Goal: Information Seeking & Learning: Compare options

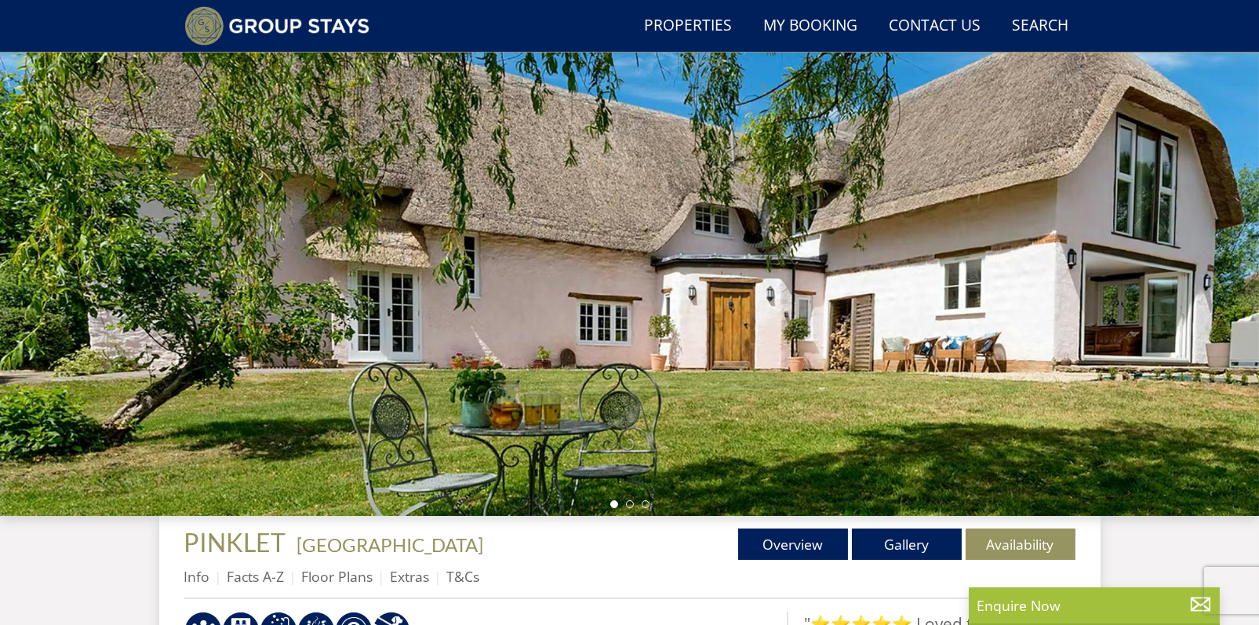
scroll to position [303, 0]
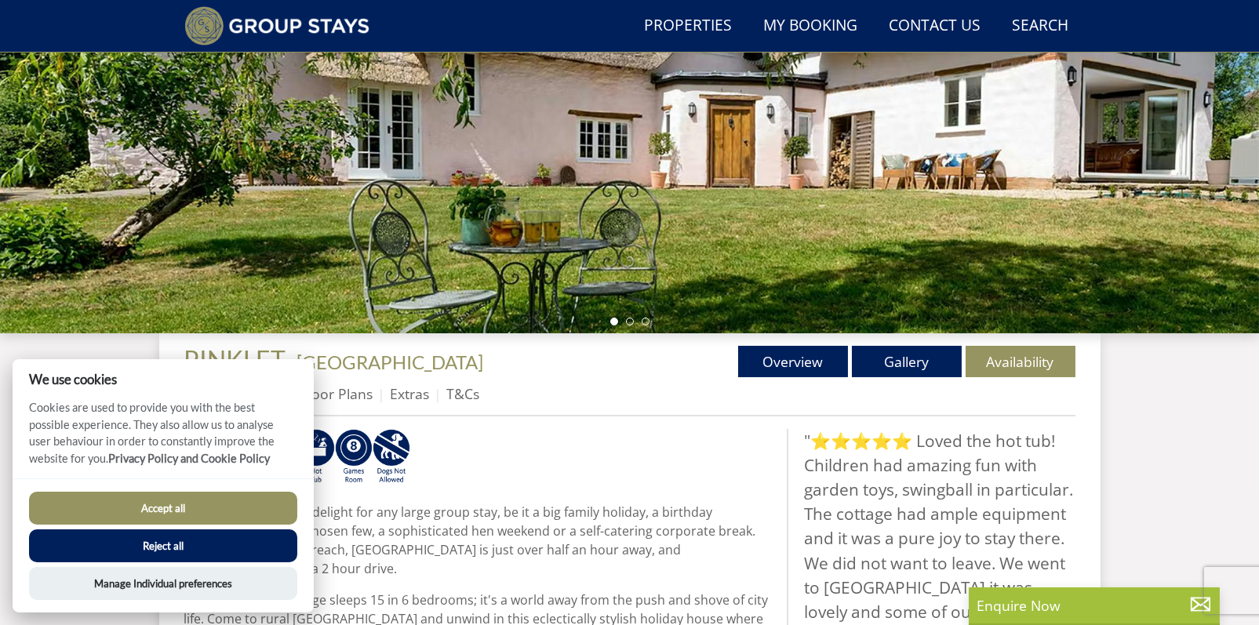
click at [242, 505] on button "Accept all" at bounding box center [163, 508] width 268 height 33
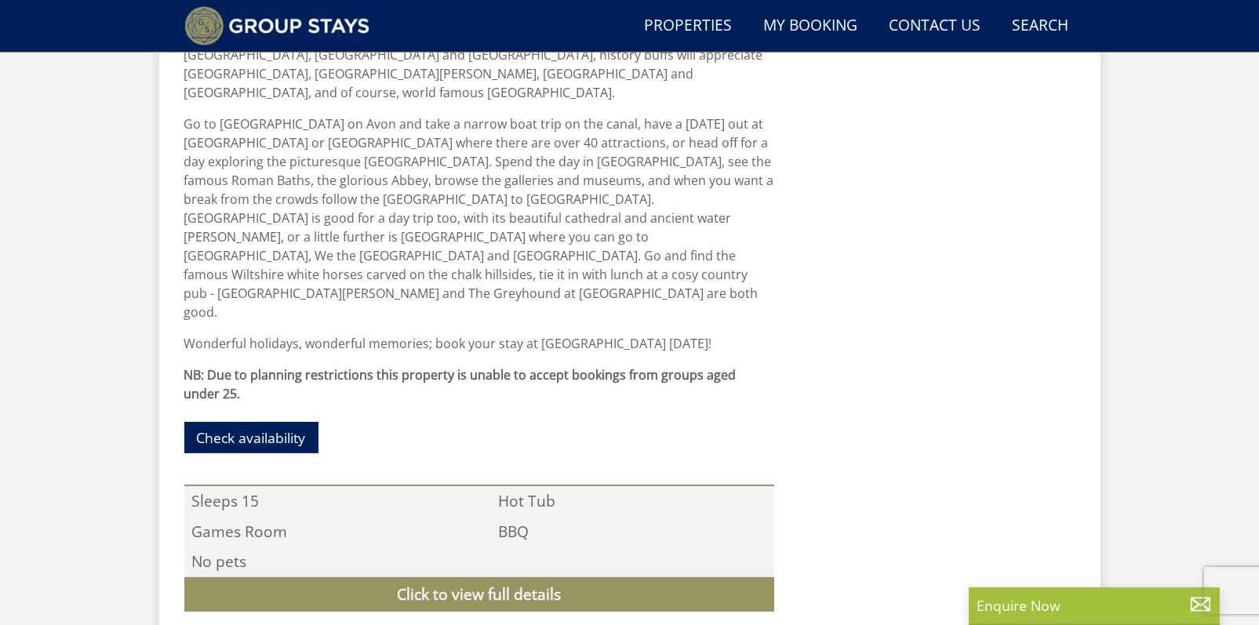
scroll to position [1478, 0]
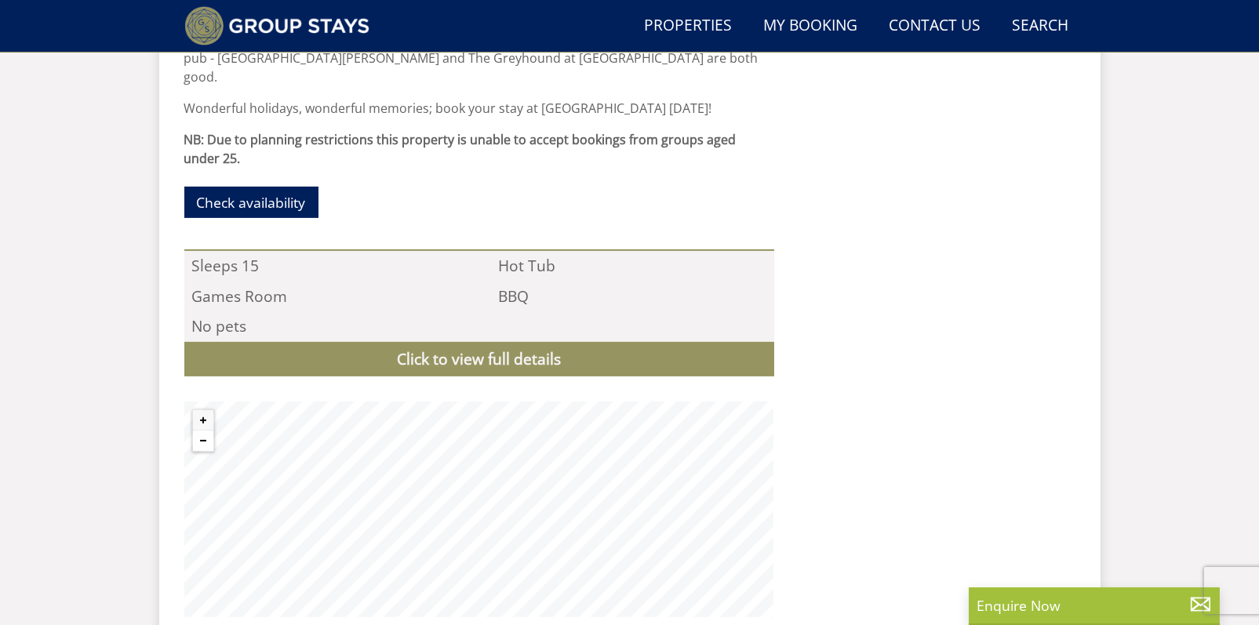
click at [205, 431] on button "Zoom out" at bounding box center [203, 441] width 20 height 20
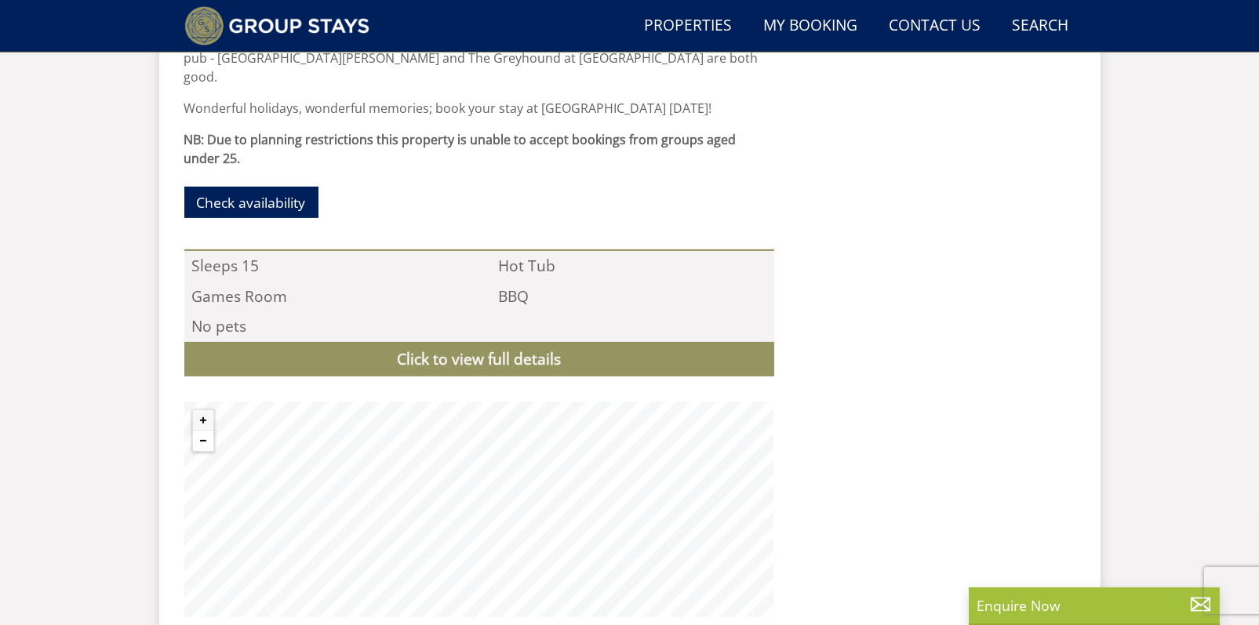
click at [205, 431] on button "Zoom out" at bounding box center [203, 441] width 20 height 20
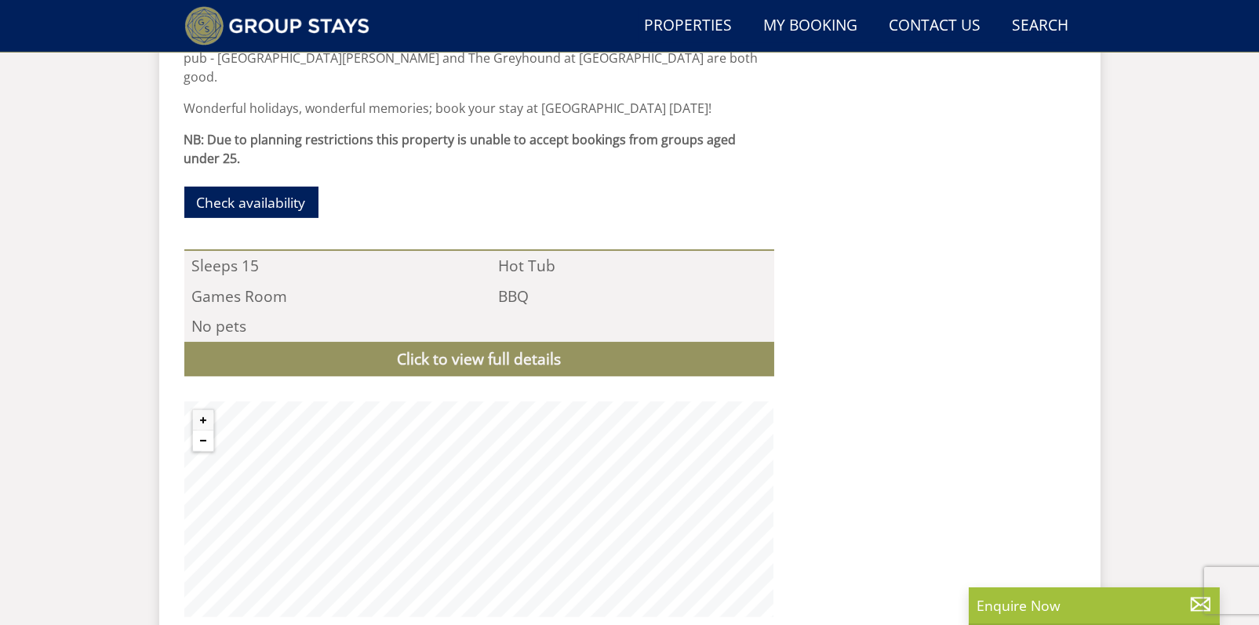
click at [205, 431] on button "Zoom out" at bounding box center [203, 441] width 20 height 20
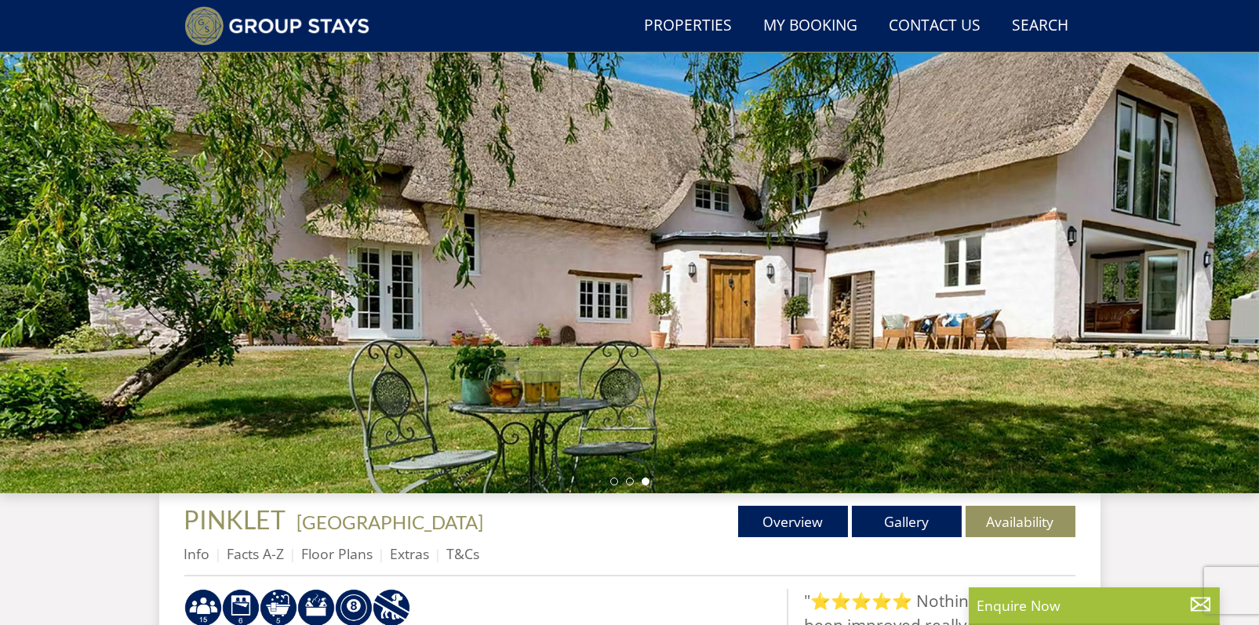
scroll to position [0, 0]
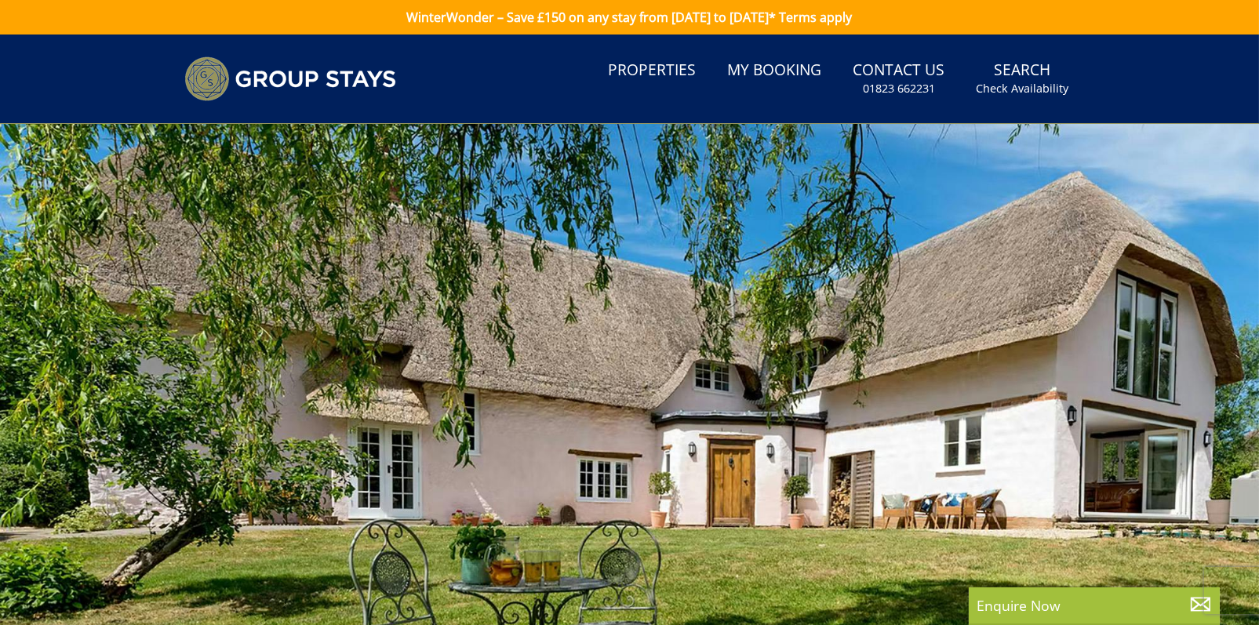
click at [567, 374] on div at bounding box center [629, 398] width 1259 height 549
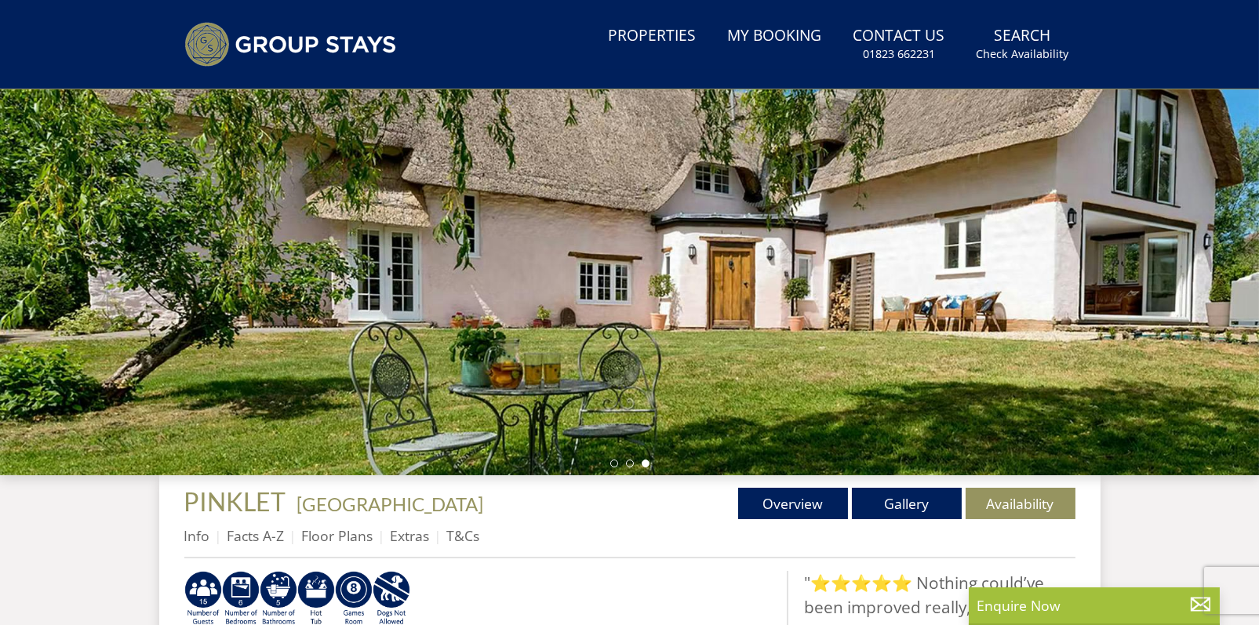
scroll to position [224, 0]
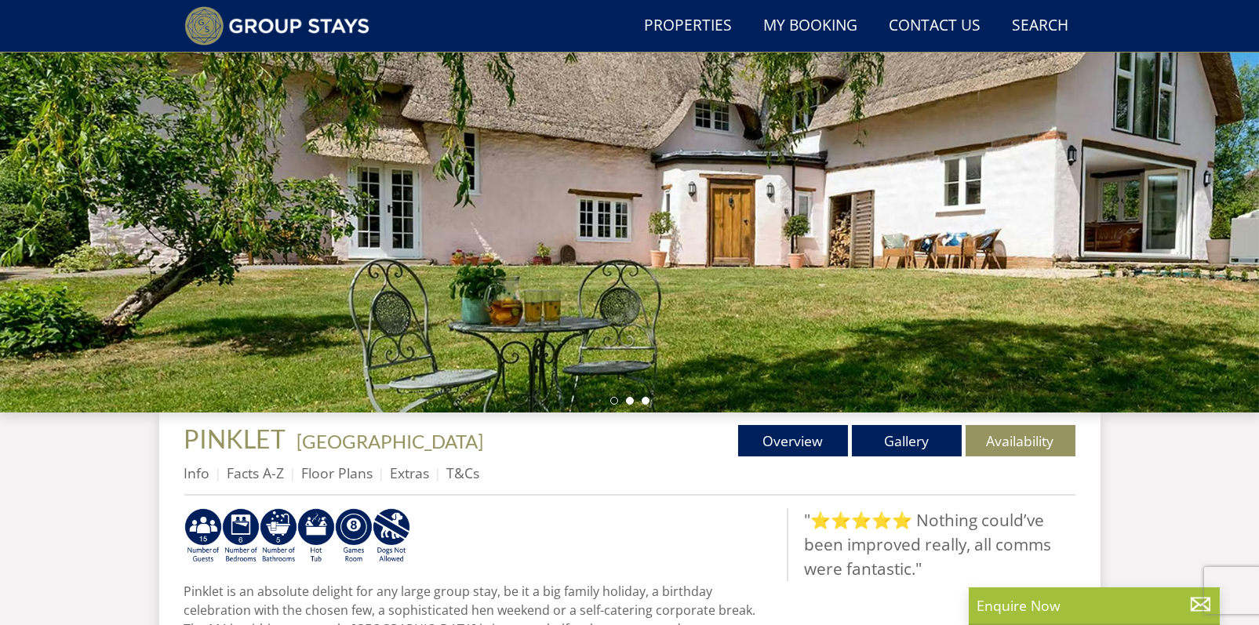
click at [631, 399] on li at bounding box center [630, 401] width 8 height 8
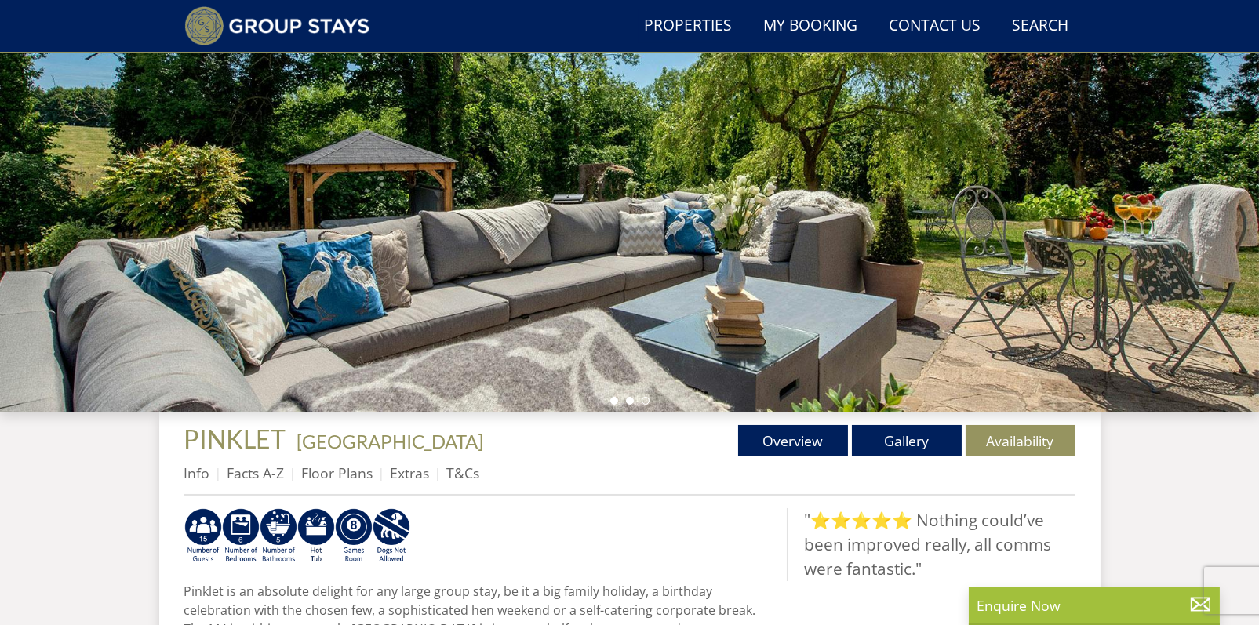
click at [614, 399] on li at bounding box center [614, 401] width 8 height 8
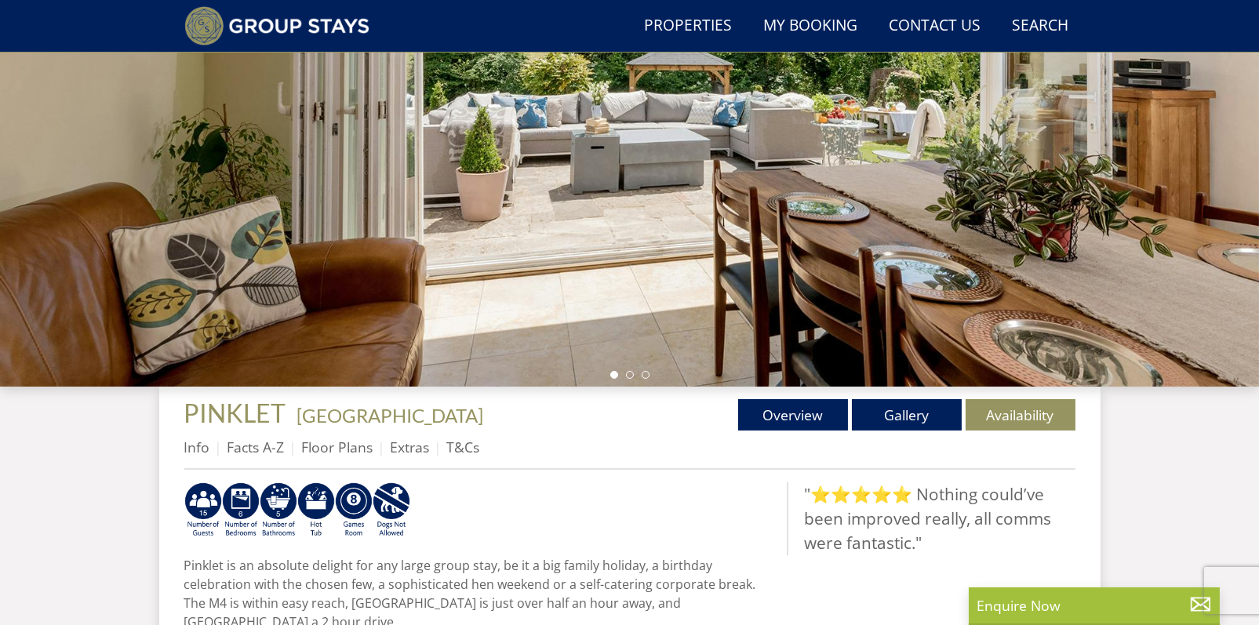
scroll to position [433, 0]
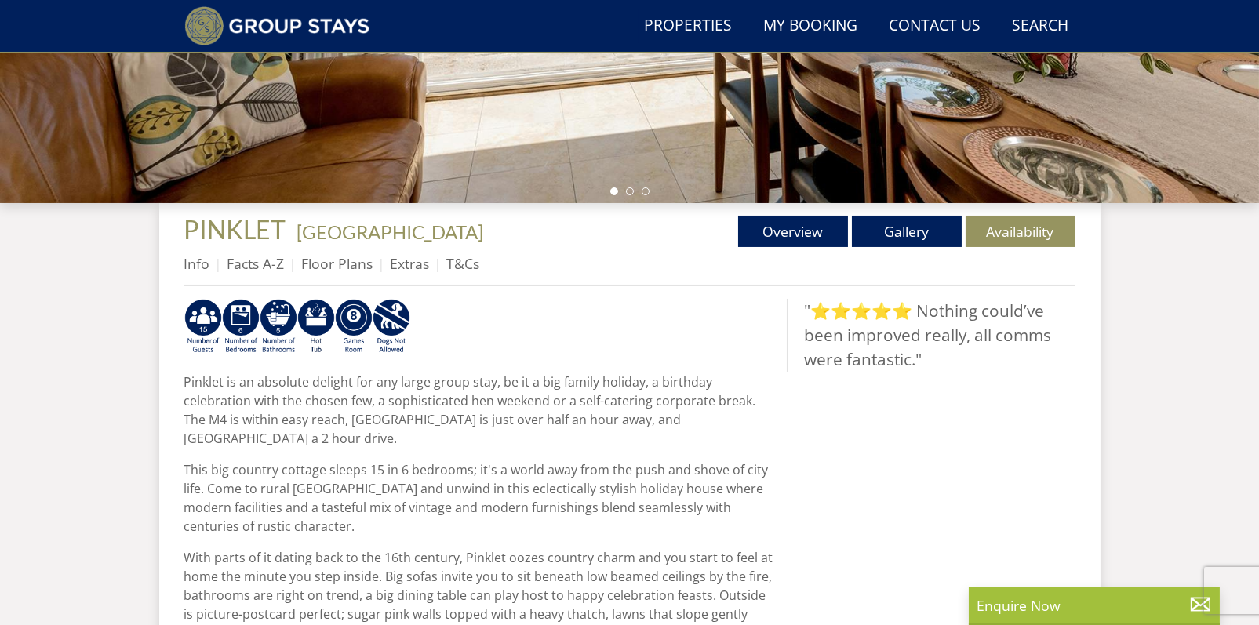
click at [413, 387] on p "Pinklet is an absolute delight for any large group stay, be it a big family hol…" at bounding box center [479, 410] width 590 height 75
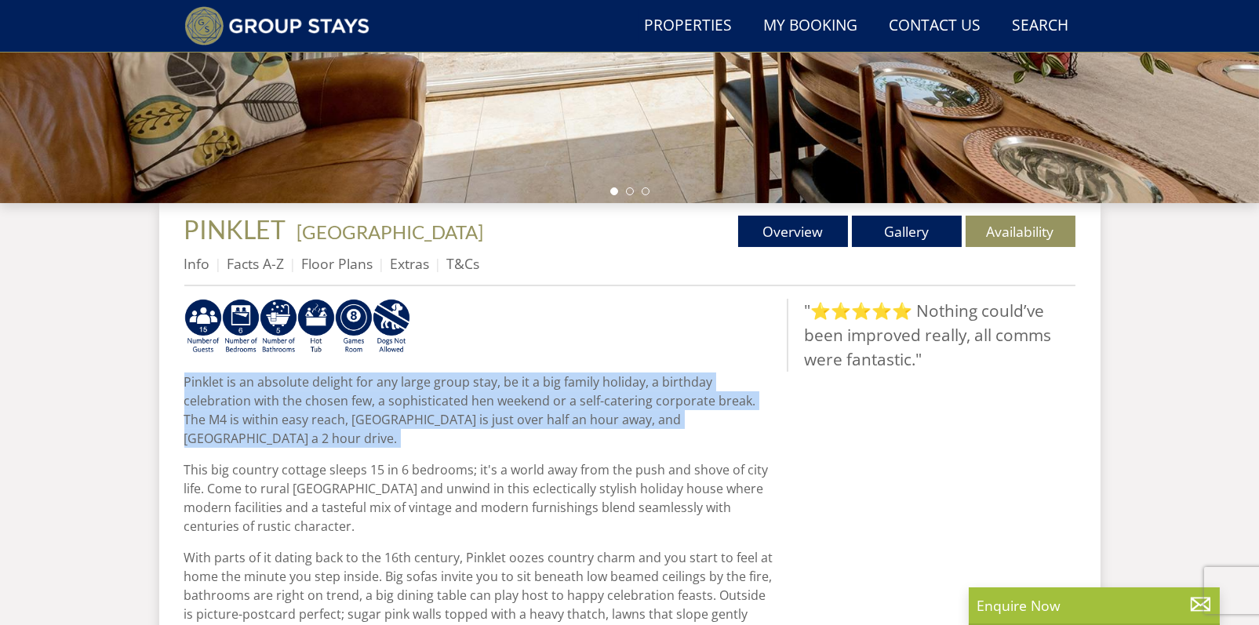
click at [413, 387] on p "Pinklet is an absolute delight for any large group stay, be it a big family hol…" at bounding box center [479, 410] width 590 height 75
drag, startPoint x: 413, startPoint y: 387, endPoint x: 484, endPoint y: 387, distance: 71.4
click at [484, 387] on p "Pinklet is an absolute delight for any large group stay, be it a big family hol…" at bounding box center [479, 410] width 590 height 75
click at [472, 391] on p "Pinklet is an absolute delight for any large group stay, be it a big family hol…" at bounding box center [479, 410] width 590 height 75
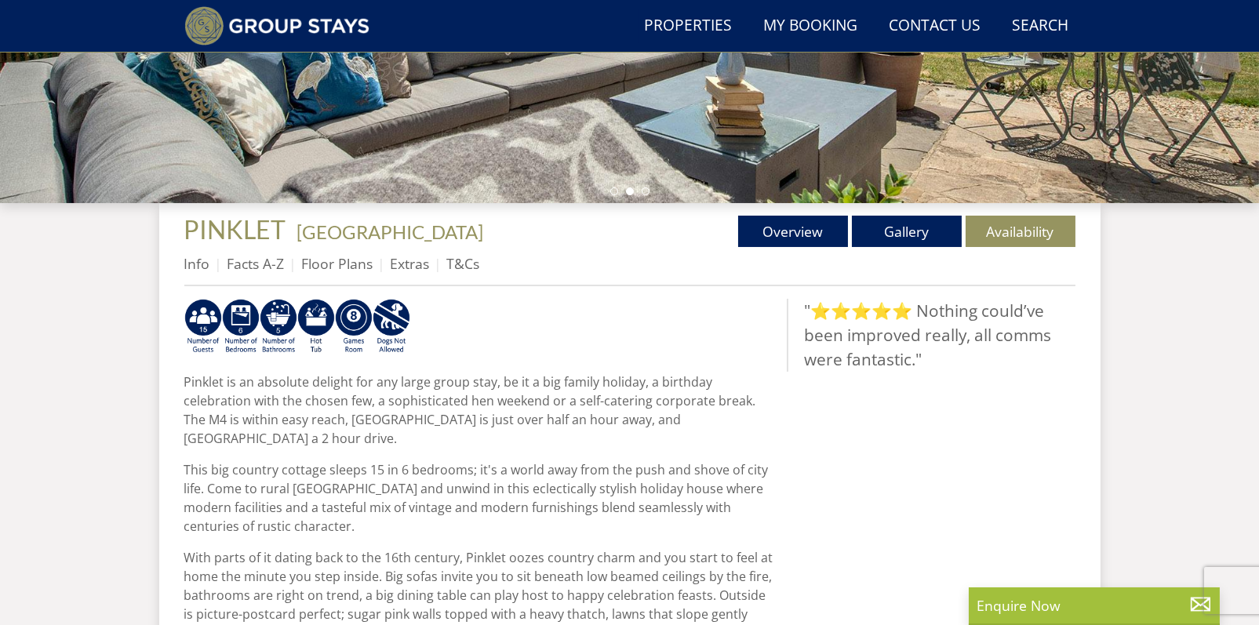
scroll to position [511, 0]
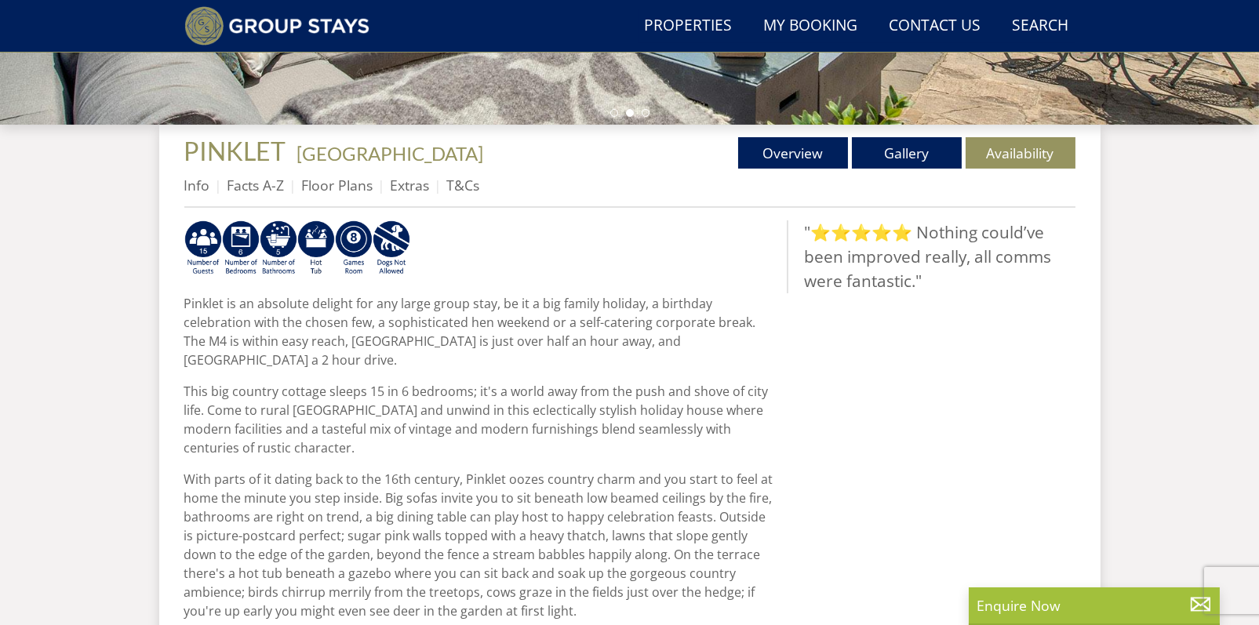
click at [472, 391] on p "This big country cottage sleeps 15 in 6 bedrooms; it's a world away from the pu…" at bounding box center [479, 419] width 590 height 75
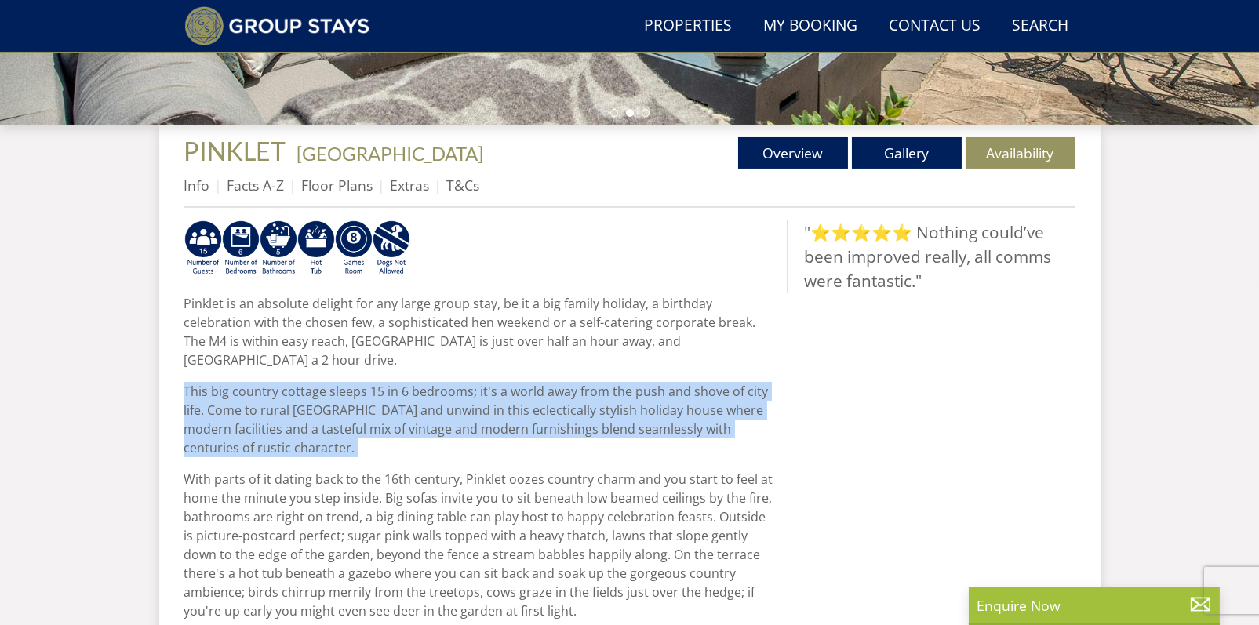
click at [472, 391] on p "This big country cottage sleeps 15 in 6 bedrooms; it's a world away from the pu…" at bounding box center [479, 419] width 590 height 75
drag, startPoint x: 472, startPoint y: 391, endPoint x: 432, endPoint y: 383, distance: 40.8
click at [432, 383] on p "This big country cottage sleeps 15 in 6 bedrooms; it's a world away from the pu…" at bounding box center [479, 419] width 590 height 75
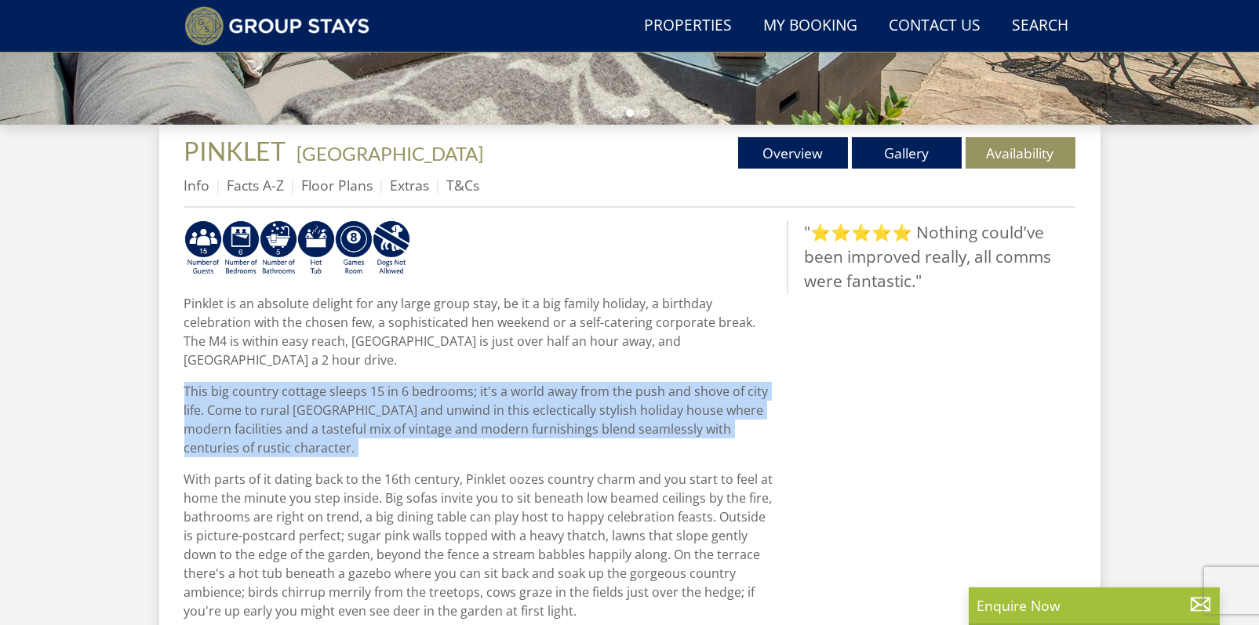
click at [432, 383] on p "This big country cottage sleeps 15 in 6 bedrooms; it's a world away from the pu…" at bounding box center [479, 419] width 590 height 75
drag, startPoint x: 432, startPoint y: 383, endPoint x: 346, endPoint y: 394, distance: 87.0
click at [346, 394] on p "This big country cottage sleeps 15 in 6 bedrooms; it's a world away from the pu…" at bounding box center [479, 419] width 590 height 75
click at [398, 382] on p "This big country cottage sleeps 15 in 6 bedrooms; it's a world away from the pu…" at bounding box center [479, 419] width 590 height 75
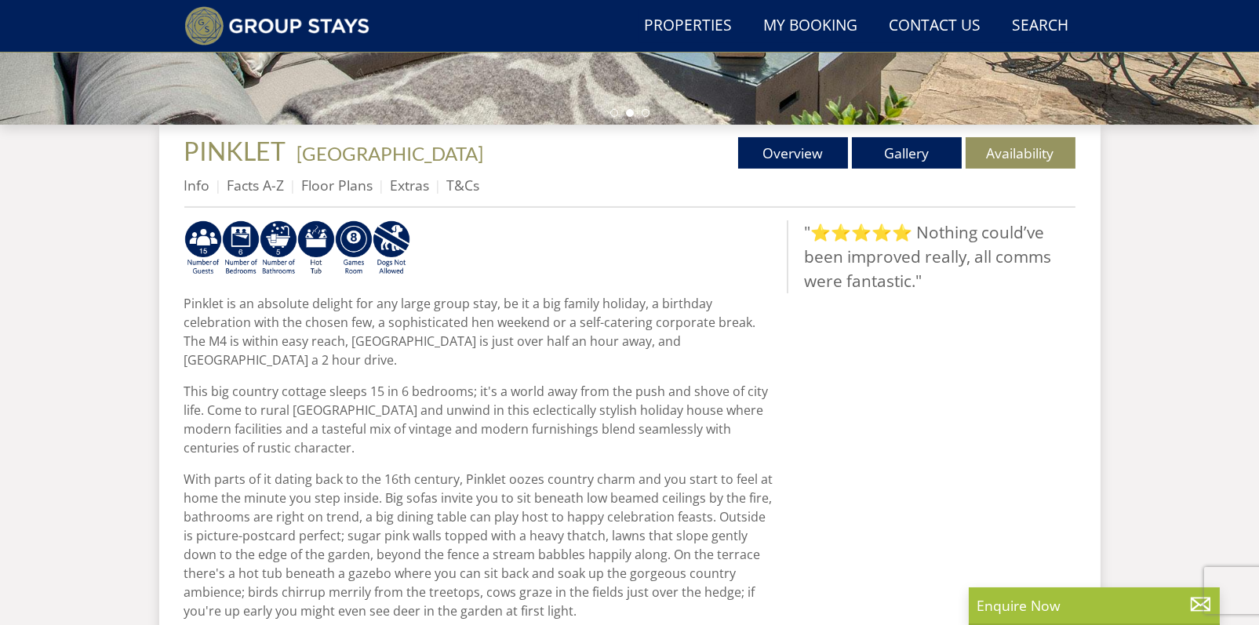
click at [579, 382] on p "This big country cottage sleeps 15 in 6 bedrooms; it's a world away from the pu…" at bounding box center [479, 419] width 590 height 75
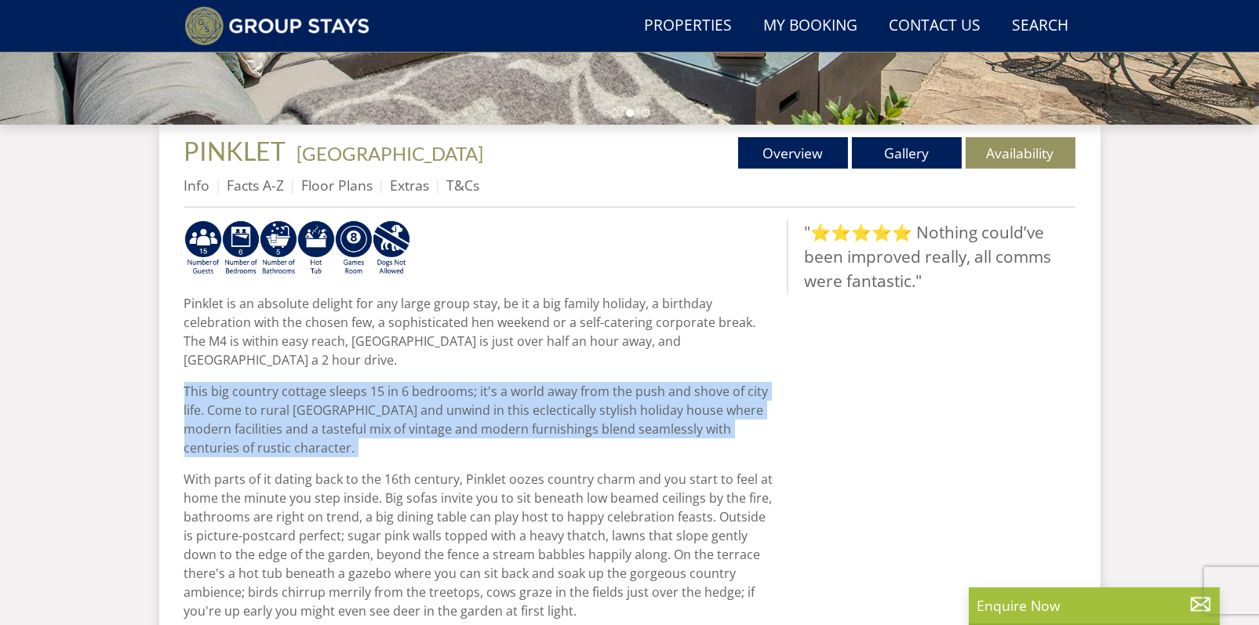
click at [579, 382] on p "This big country cottage sleeps 15 in 6 bedrooms; it's a world away from the pu…" at bounding box center [479, 419] width 590 height 75
drag, startPoint x: 579, startPoint y: 377, endPoint x: 501, endPoint y: 387, distance: 78.2
click at [501, 387] on p "This big country cottage sleeps 15 in 6 bedrooms; it's a world away from the pu…" at bounding box center [479, 419] width 590 height 75
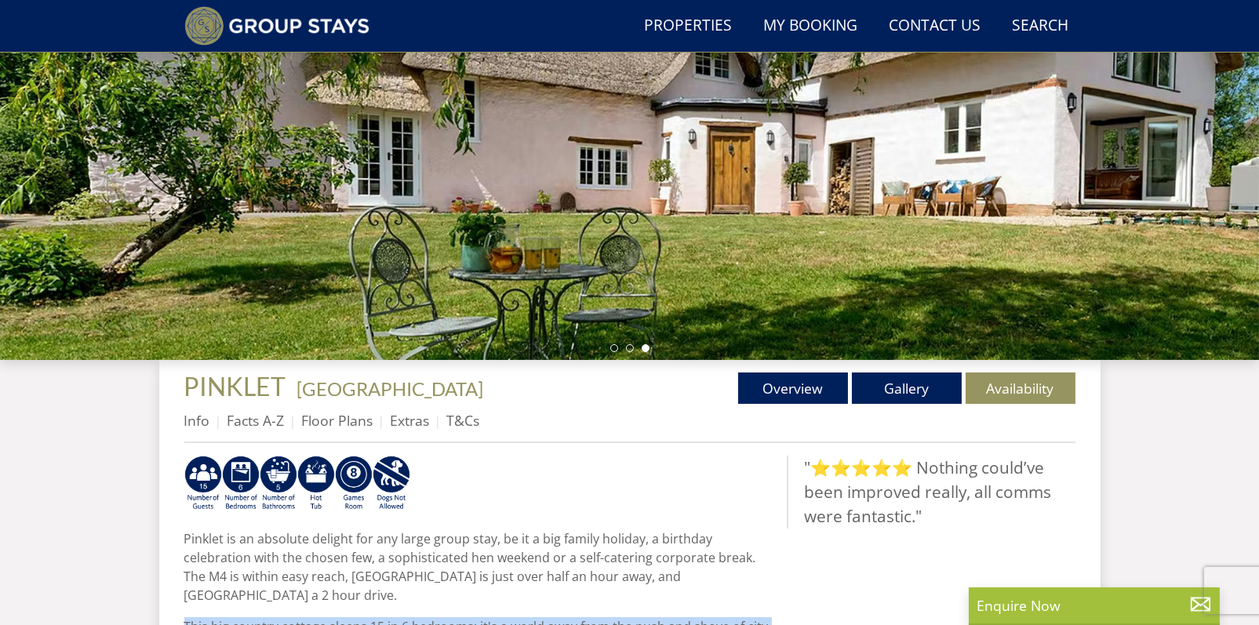
scroll to position [459, 0]
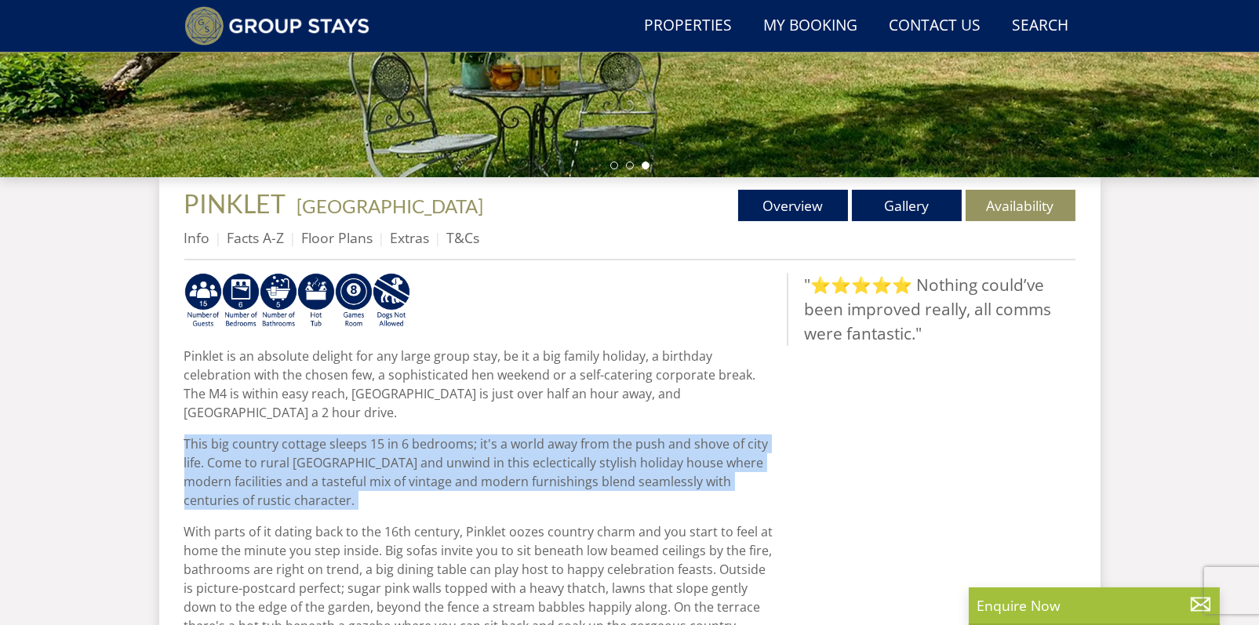
click at [585, 466] on p "This big country cottage sleeps 15 in 6 bedrooms; it's a world away from the pu…" at bounding box center [479, 471] width 590 height 75
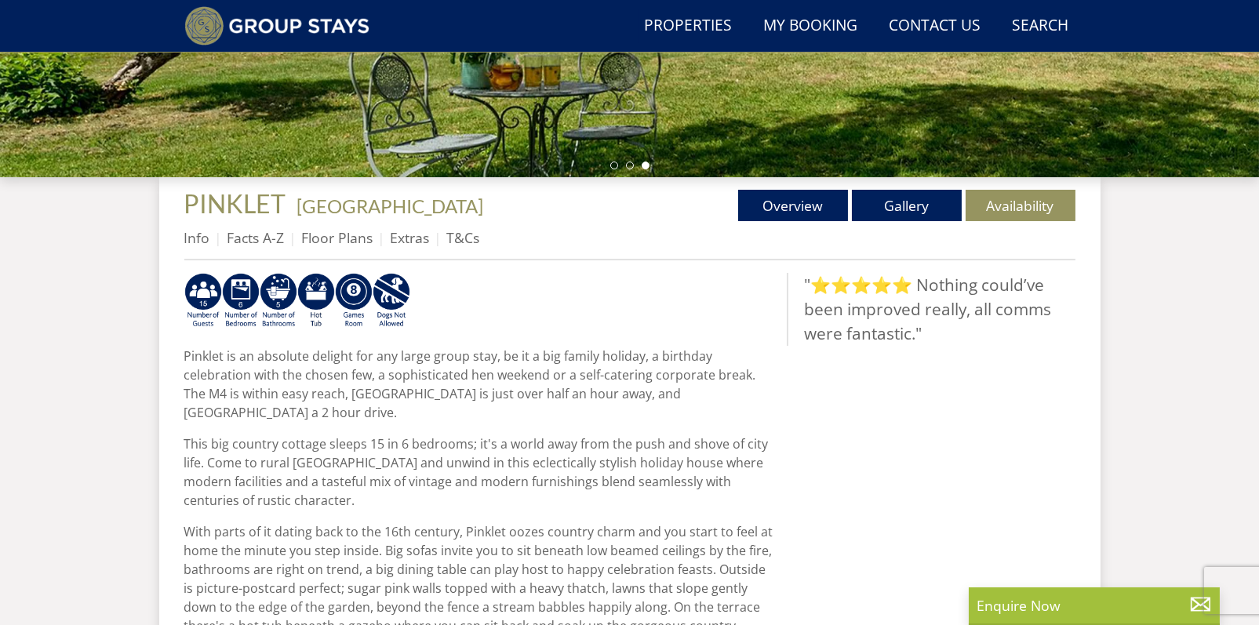
click at [552, 466] on p "This big country cottage sleeps 15 in 6 bedrooms; it's a world away from the pu…" at bounding box center [479, 471] width 590 height 75
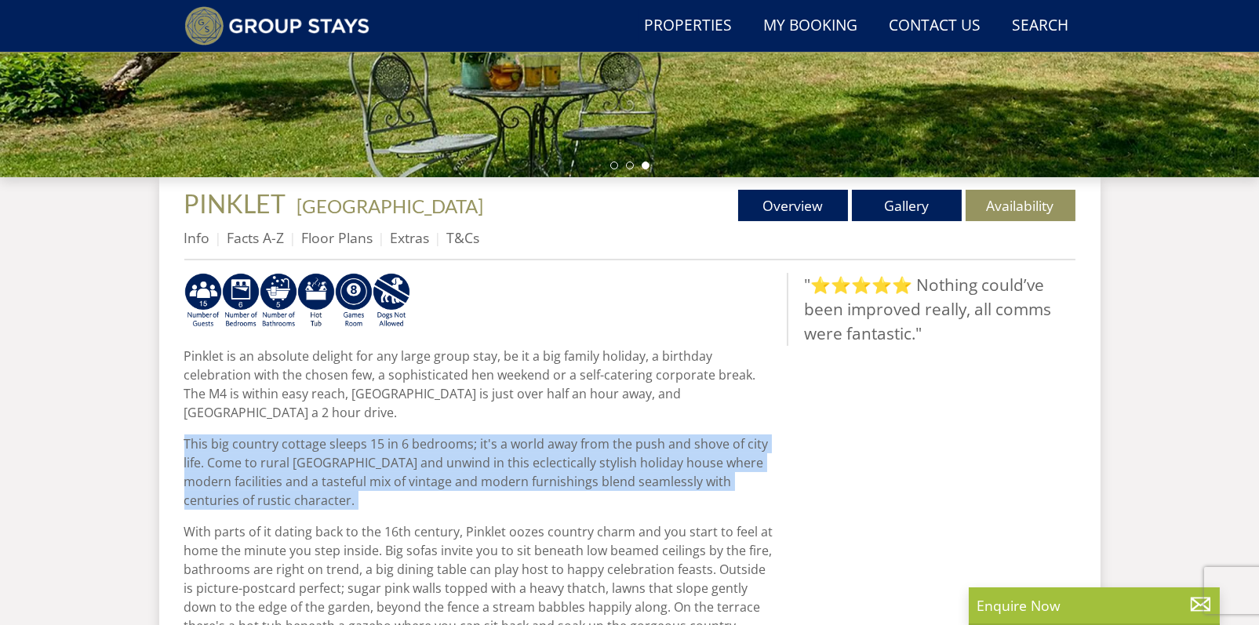
click at [552, 466] on p "This big country cottage sleeps 15 in 6 bedrooms; it's a world away from the pu…" at bounding box center [479, 471] width 590 height 75
drag, startPoint x: 552, startPoint y: 466, endPoint x: 467, endPoint y: 486, distance: 87.1
click at [467, 486] on p "This big country cottage sleeps 15 in 6 bedrooms; it's a world away from the pu…" at bounding box center [479, 471] width 590 height 75
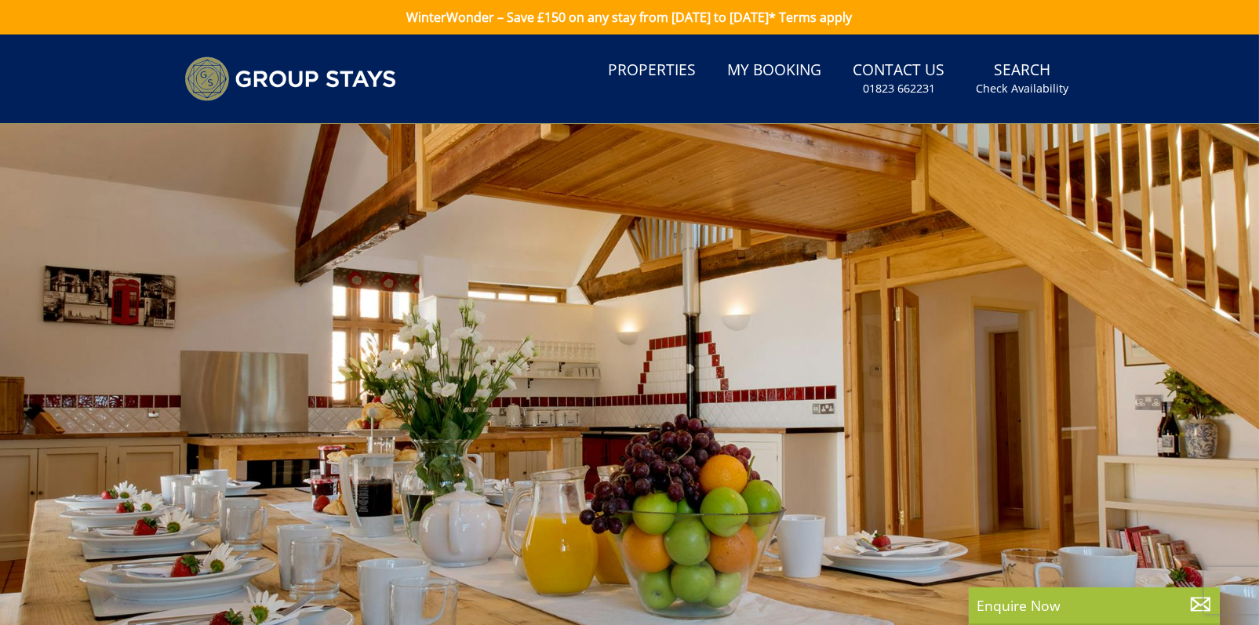
scroll to position [67, 0]
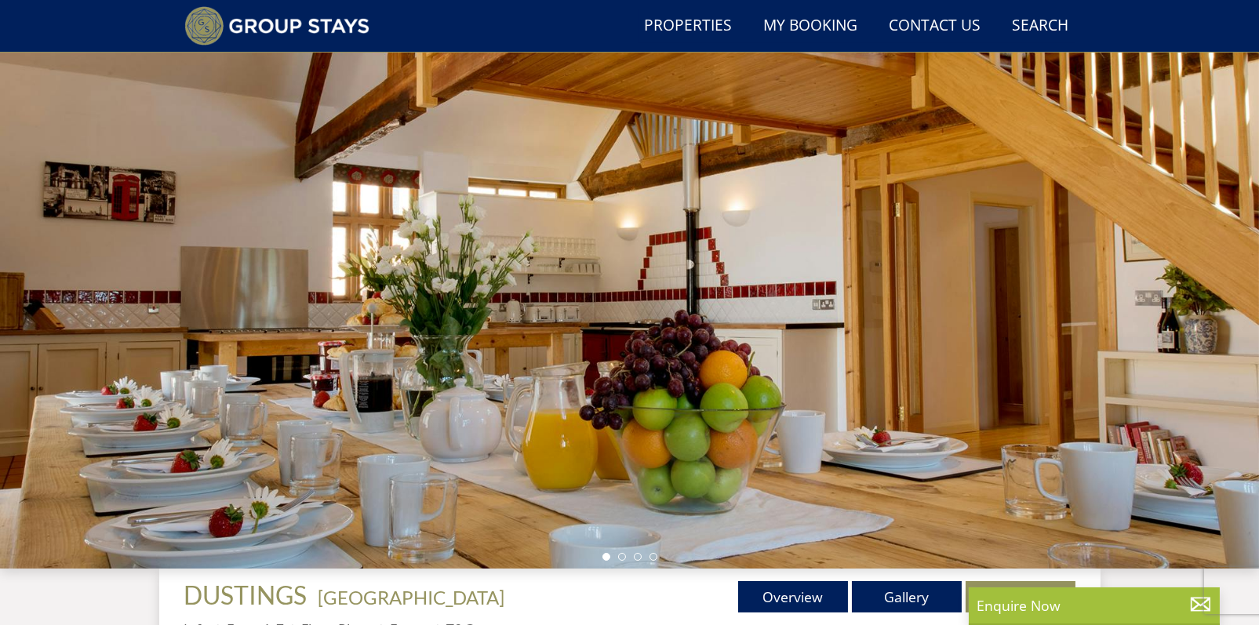
click at [1249, 285] on div at bounding box center [629, 294] width 1259 height 549
click at [1249, 267] on div at bounding box center [629, 294] width 1259 height 549
click at [621, 553] on li at bounding box center [622, 557] width 8 height 8
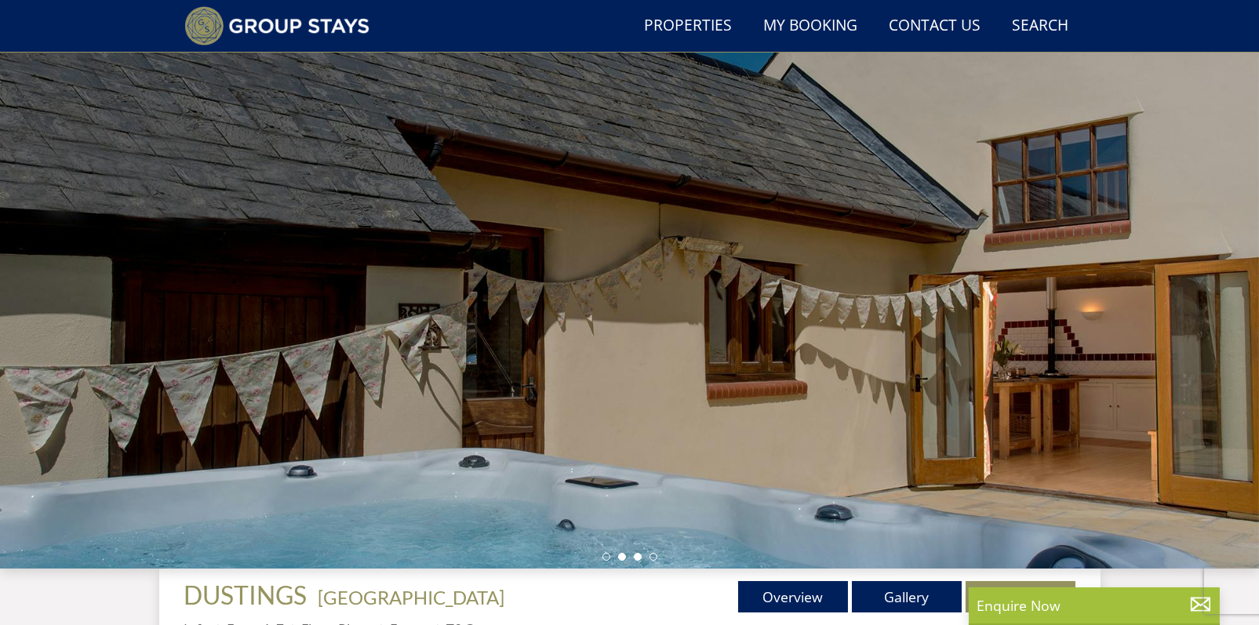
click at [638, 554] on li at bounding box center [638, 557] width 8 height 8
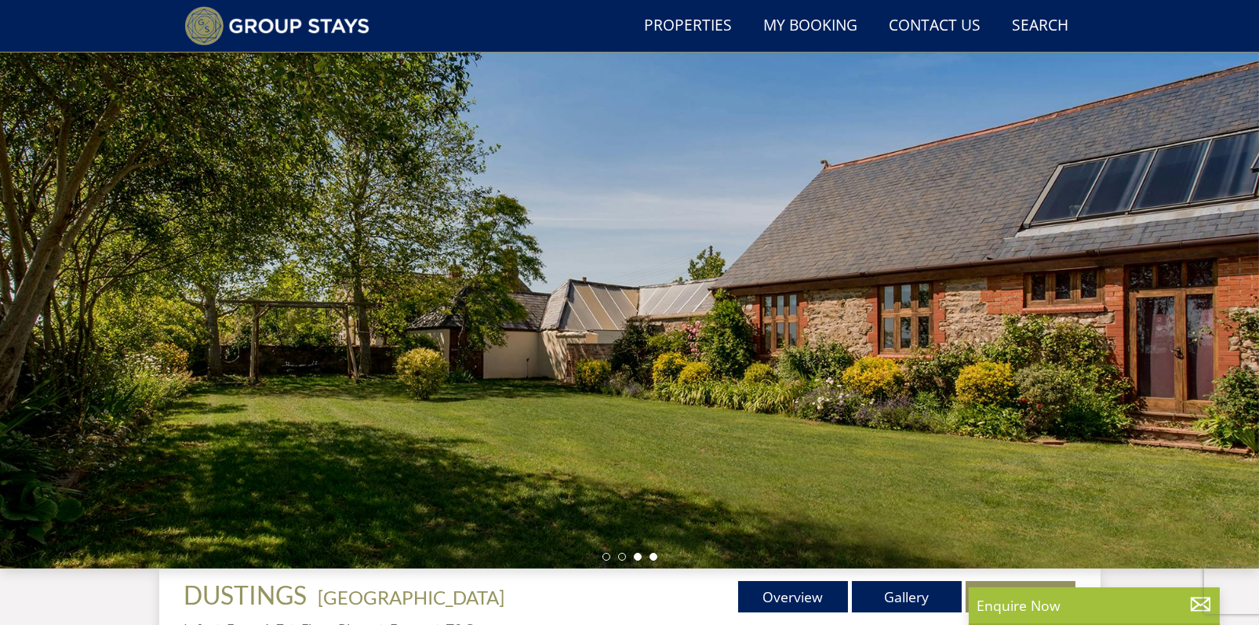
click at [654, 557] on li at bounding box center [653, 557] width 8 height 8
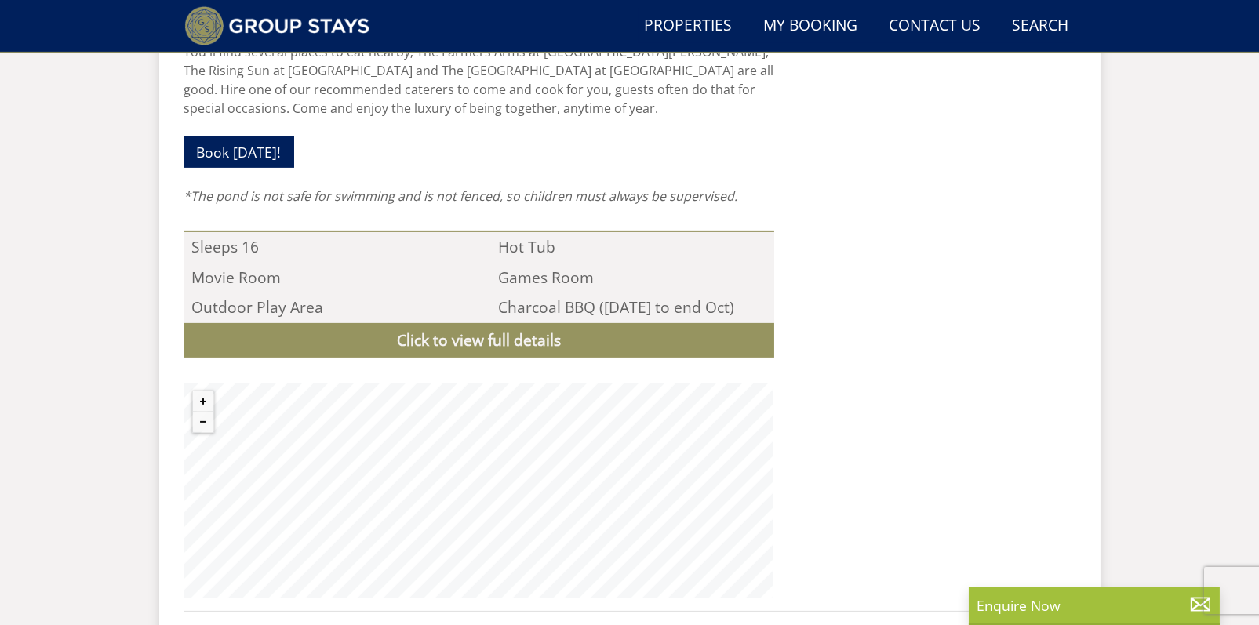
scroll to position [1506, 0]
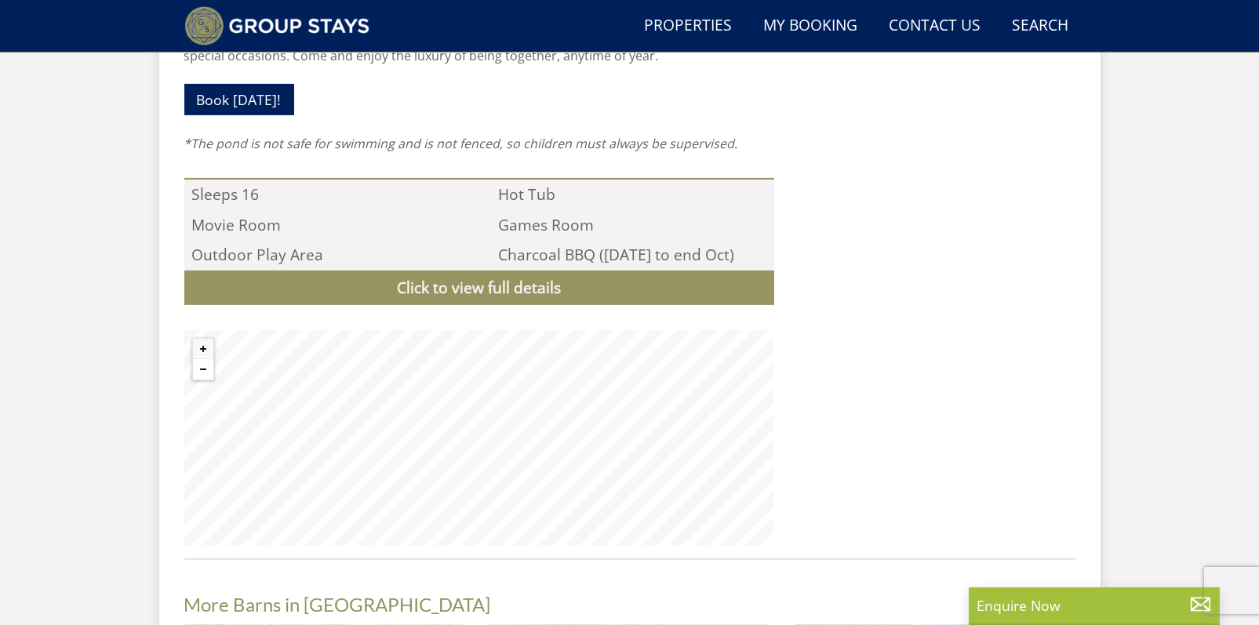
click at [201, 359] on button "Zoom out" at bounding box center [203, 369] width 20 height 20
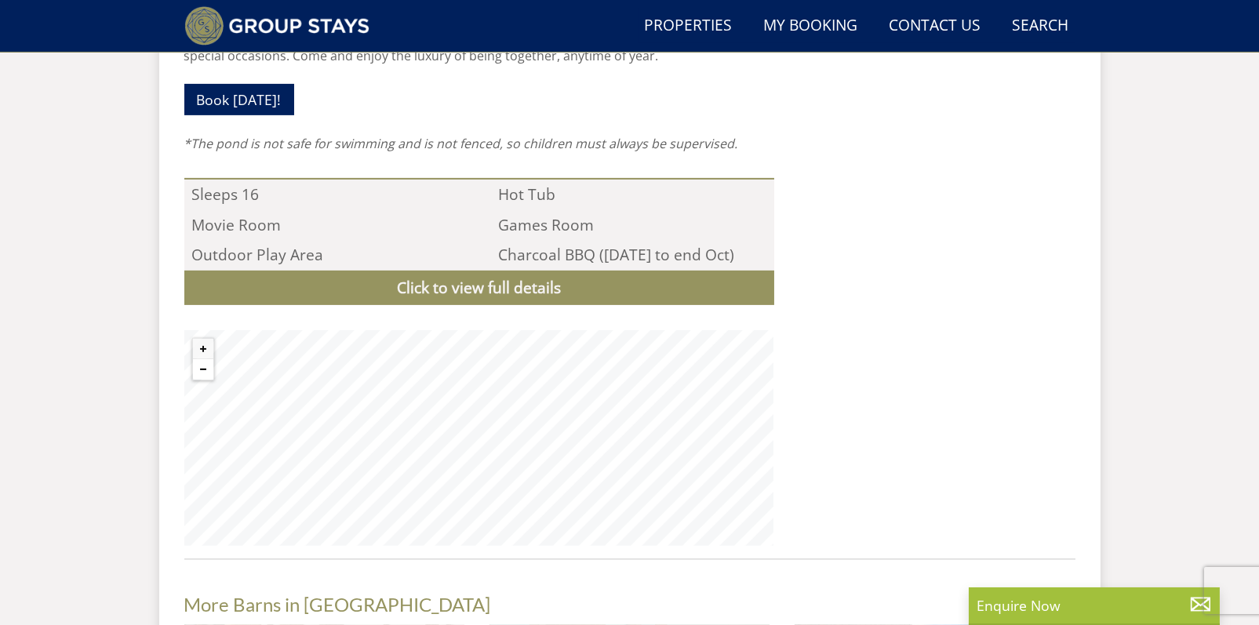
click at [201, 359] on button "Zoom out" at bounding box center [203, 369] width 20 height 20
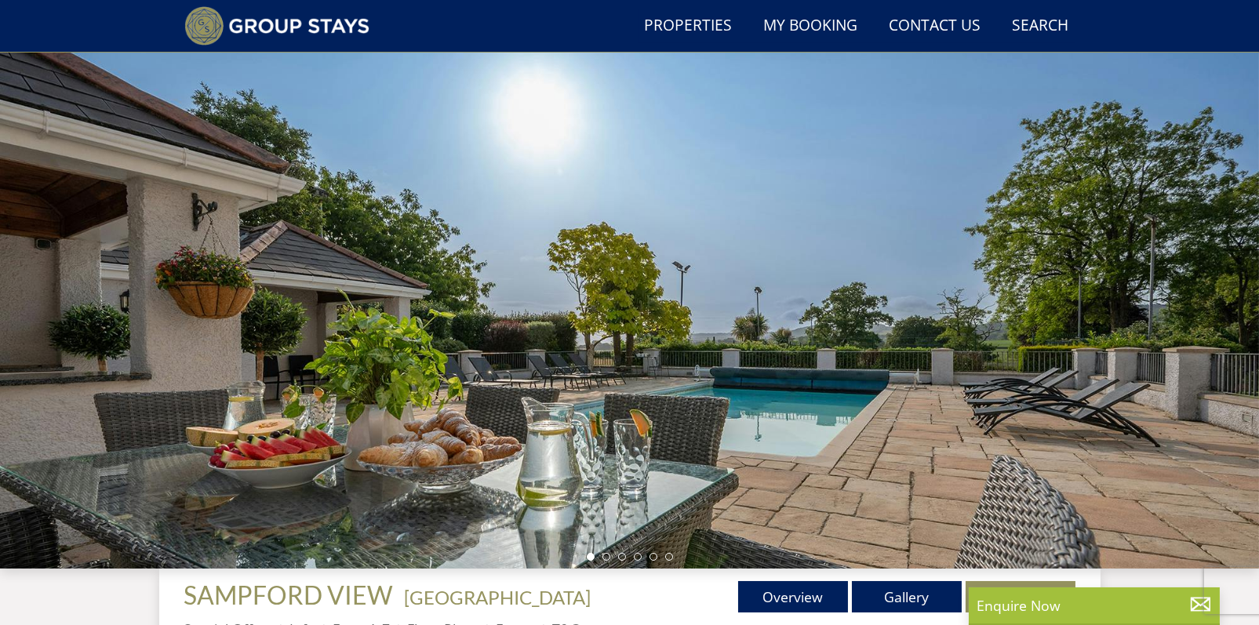
scroll to position [16, 0]
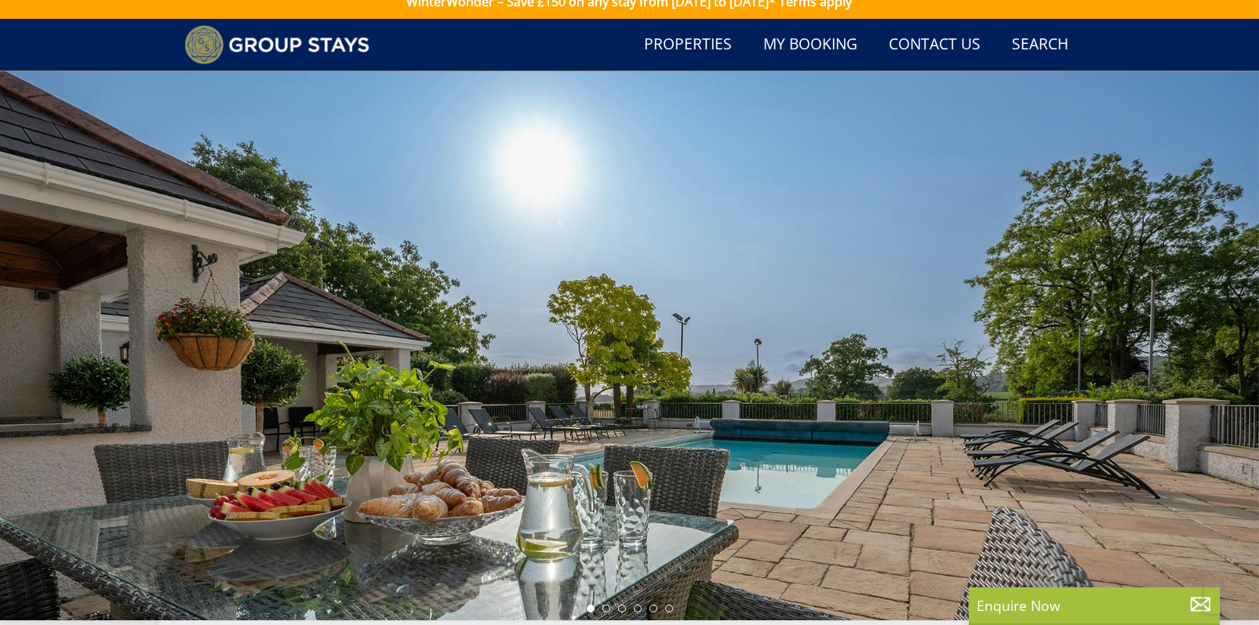
click at [603, 613] on div at bounding box center [629, 345] width 1259 height 549
click at [605, 609] on li at bounding box center [606, 609] width 8 height 8
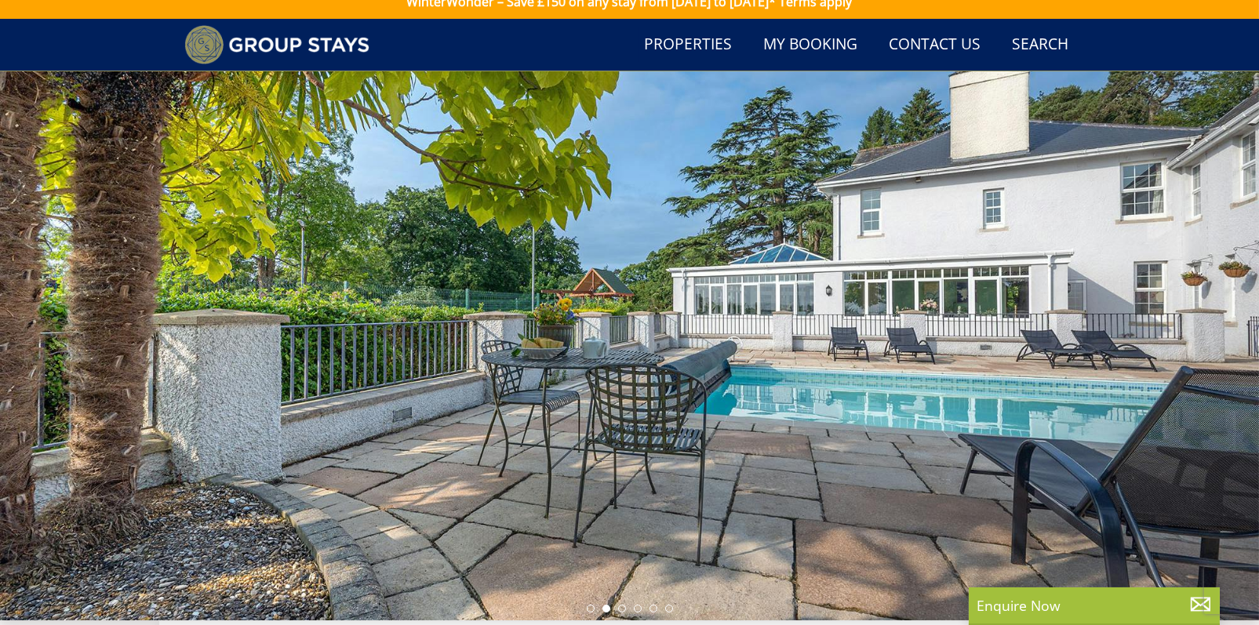
click at [624, 605] on ul at bounding box center [630, 609] width 86 height 8
click at [624, 608] on li at bounding box center [622, 609] width 8 height 8
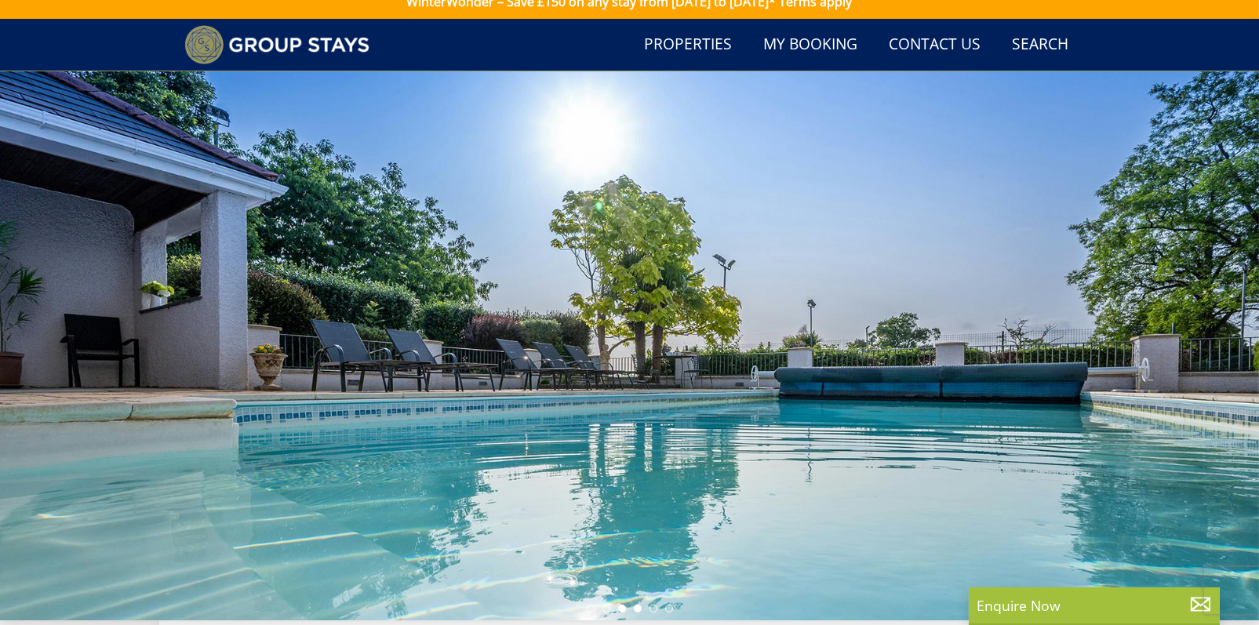
click at [641, 606] on li at bounding box center [638, 609] width 8 height 8
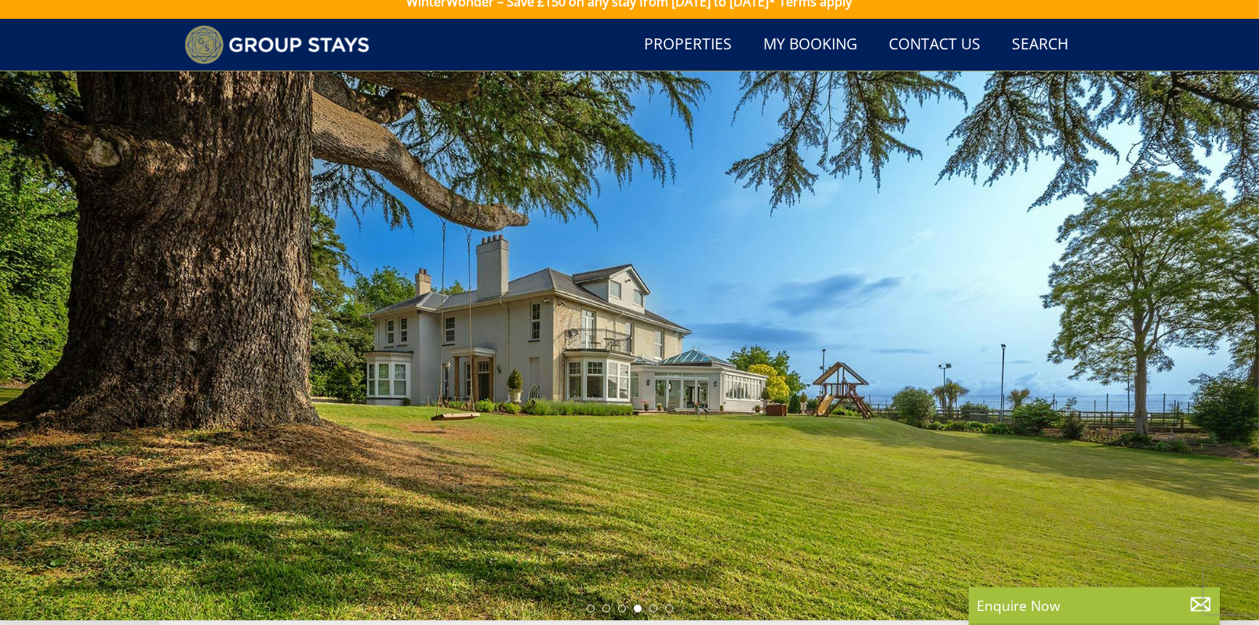
click at [662, 606] on ul at bounding box center [630, 609] width 86 height 8
click at [658, 606] on ul at bounding box center [630, 609] width 86 height 8
click at [653, 608] on li at bounding box center [653, 609] width 8 height 8
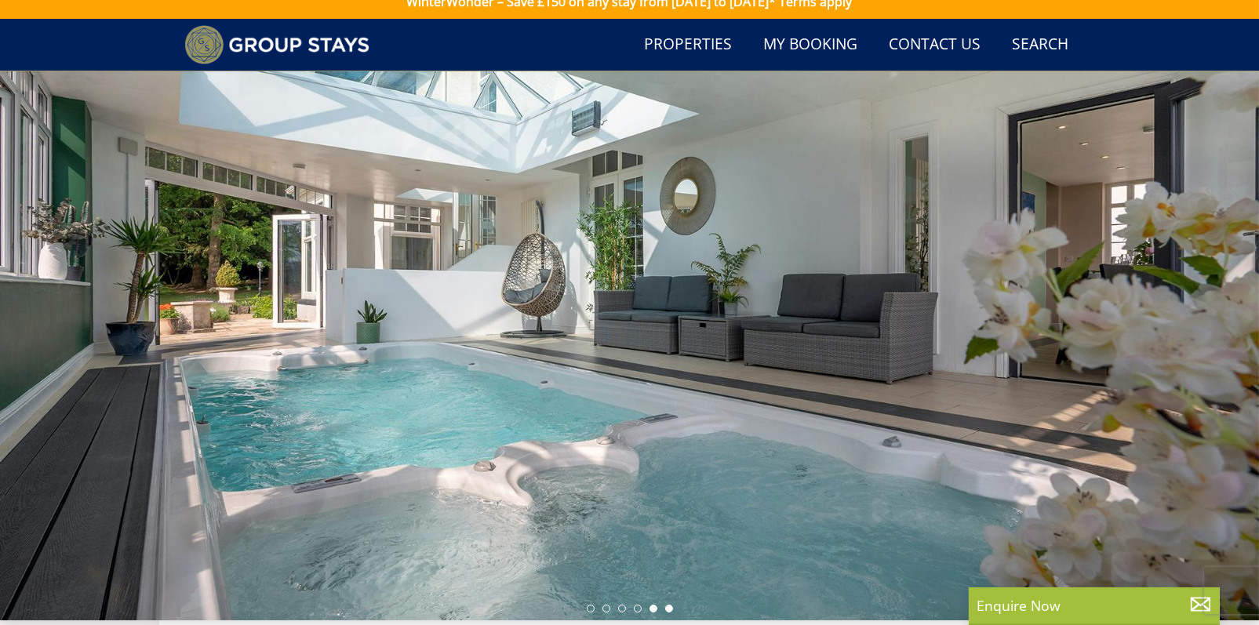
click at [666, 608] on li at bounding box center [669, 609] width 8 height 8
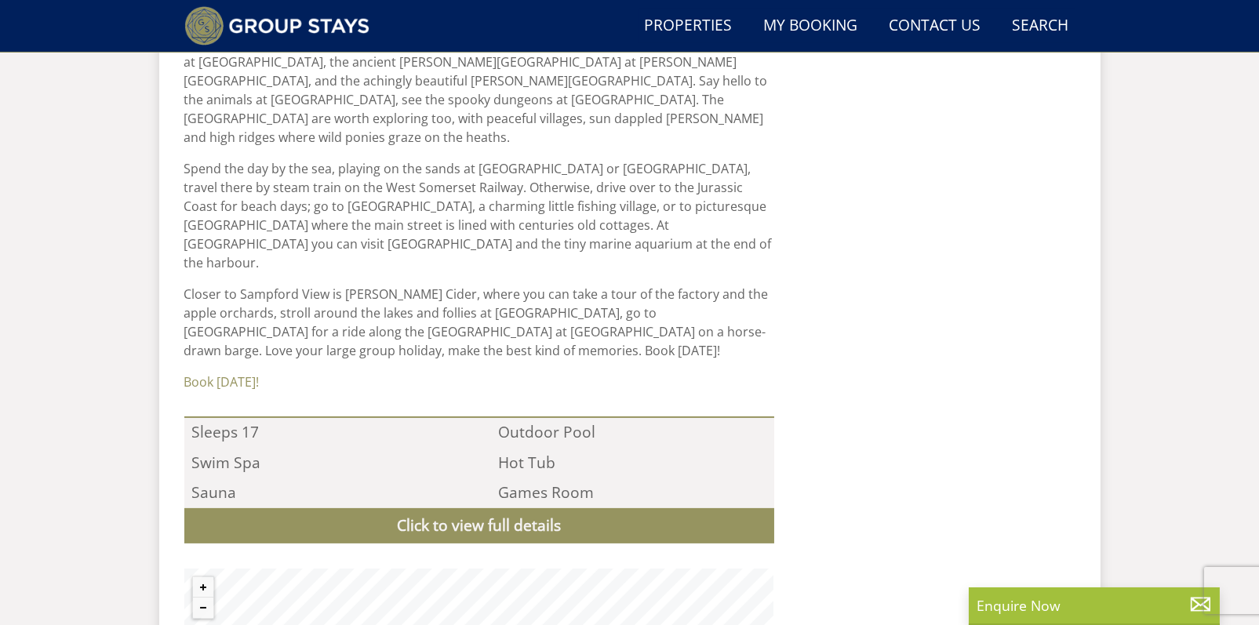
scroll to position [1375, 0]
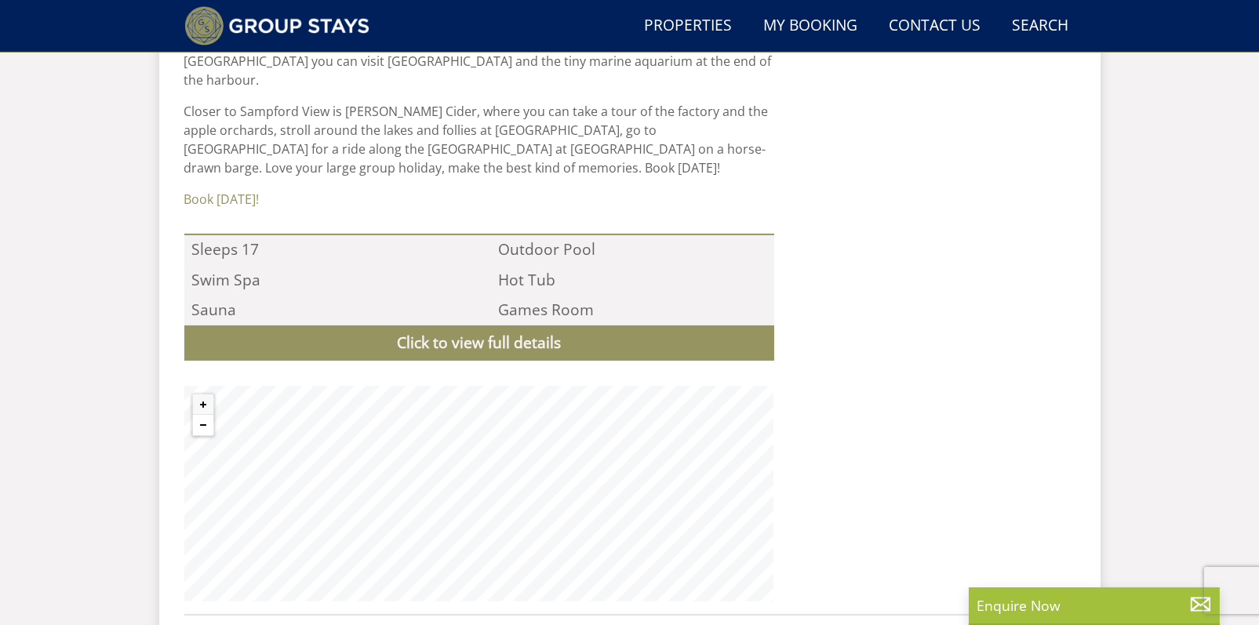
click at [208, 415] on button "Zoom out" at bounding box center [203, 425] width 20 height 20
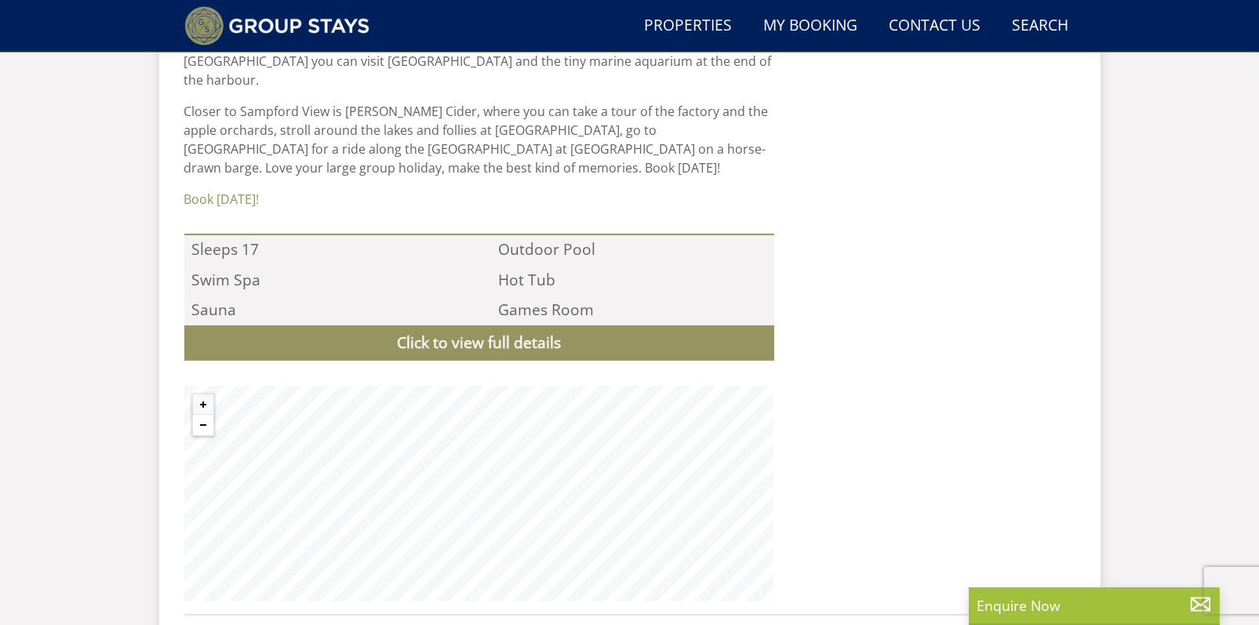
click at [208, 415] on button "Zoom out" at bounding box center [203, 425] width 20 height 20
